Goal: Navigation & Orientation: Find specific page/section

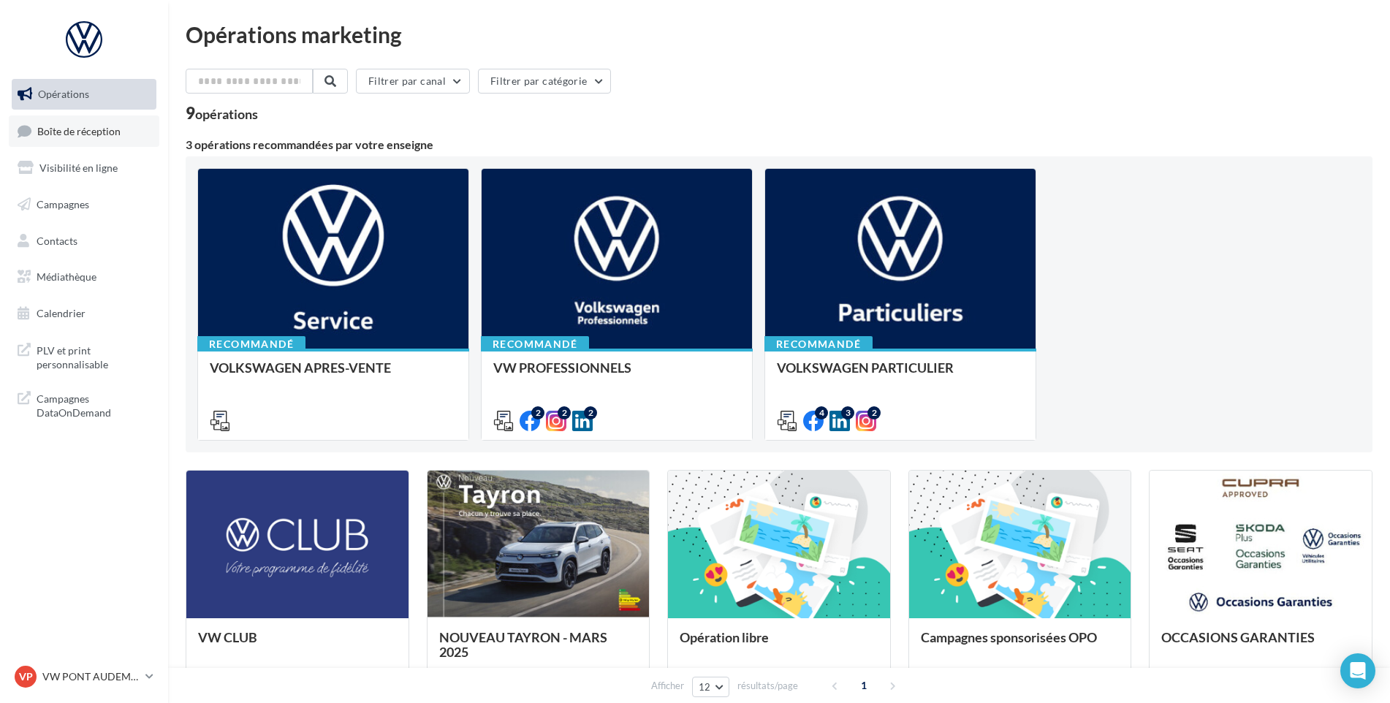
click at [39, 129] on span "Boîte de réception" at bounding box center [78, 130] width 83 height 12
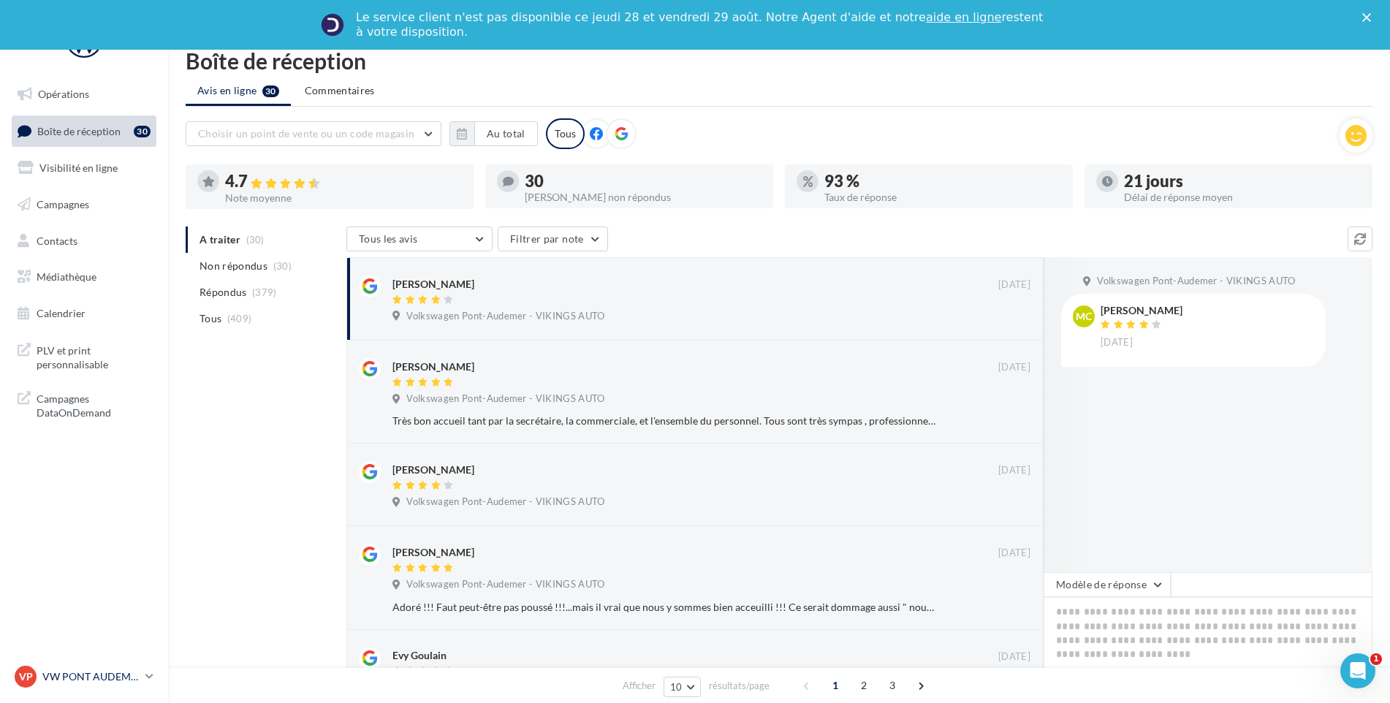
click at [63, 681] on p "VW PONT AUDEMER" at bounding box center [90, 677] width 97 height 15
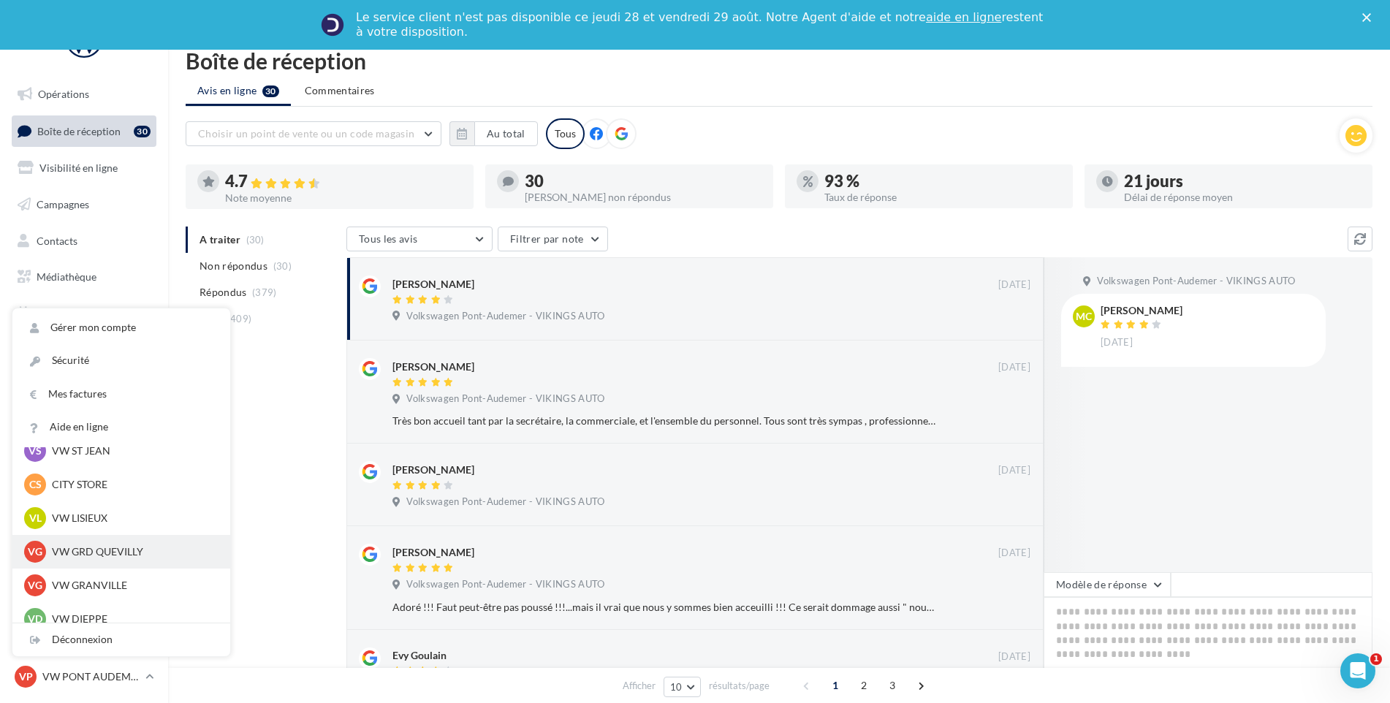
scroll to position [219, 0]
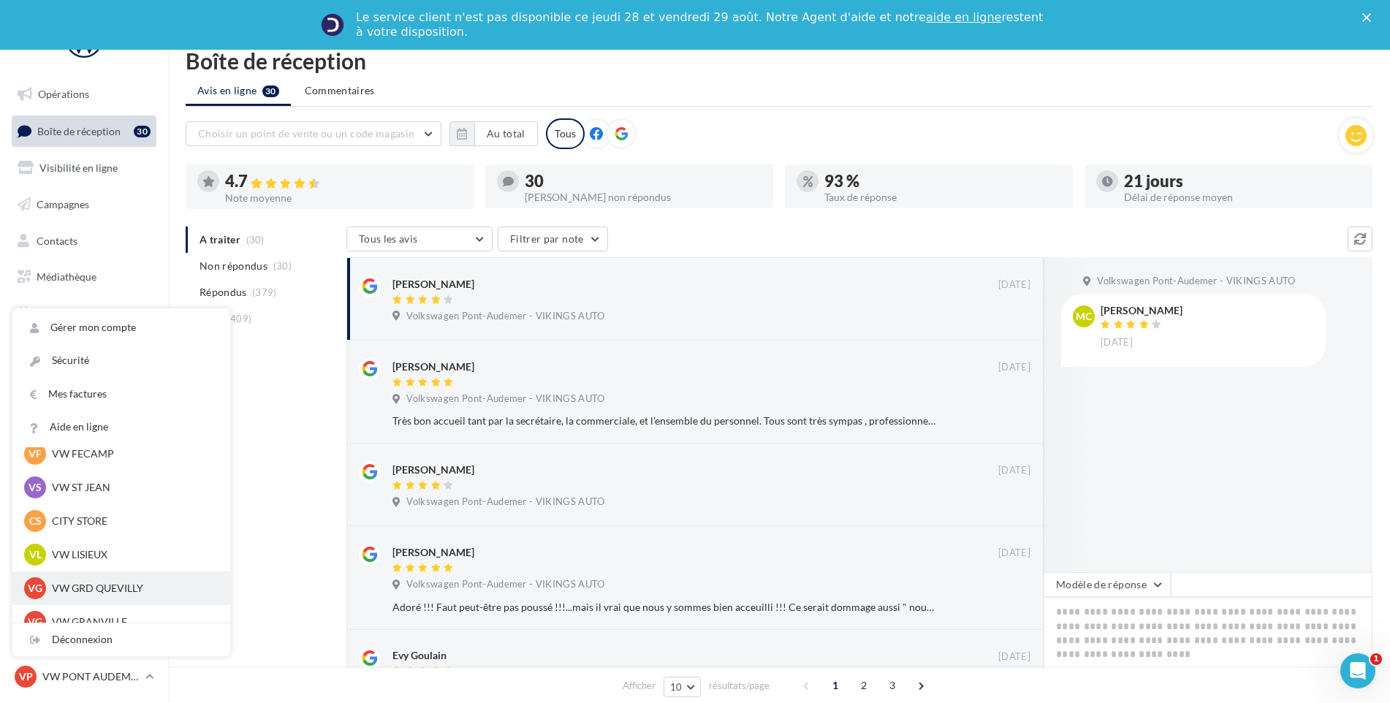
click at [110, 546] on div "VL VW LISIEUX vw-lis-vau" at bounding box center [121, 555] width 194 height 22
click at [105, 595] on p "VW GRD QUEVILLY" at bounding box center [132, 588] width 161 height 15
